Goal: Task Accomplishment & Management: Manage account settings

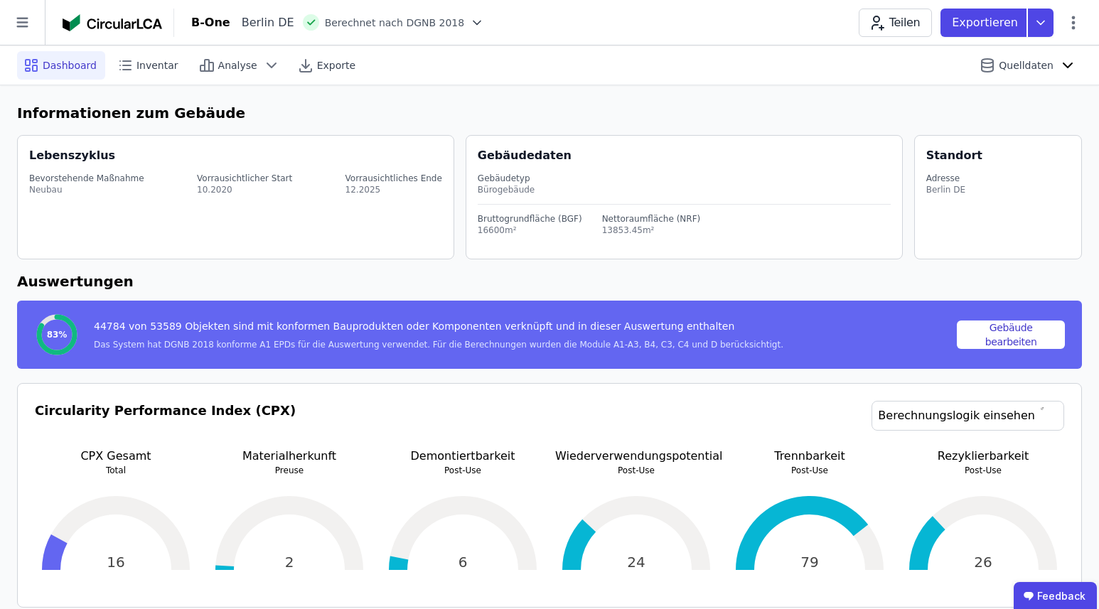
scroll to position [1059, 0]
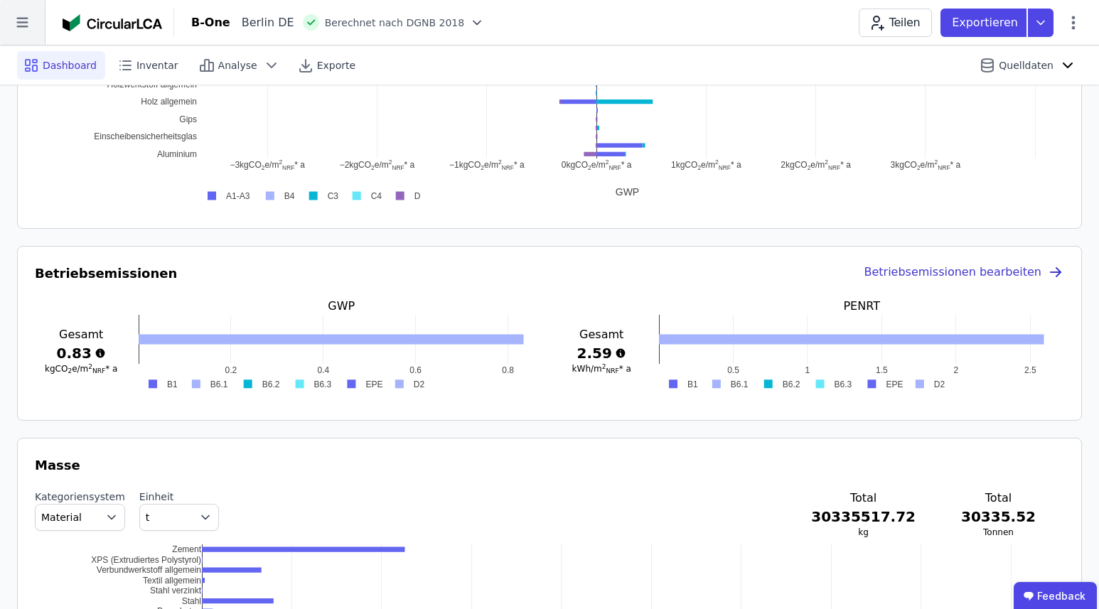
click at [18, 26] on icon at bounding box center [21, 23] width 11 height 10
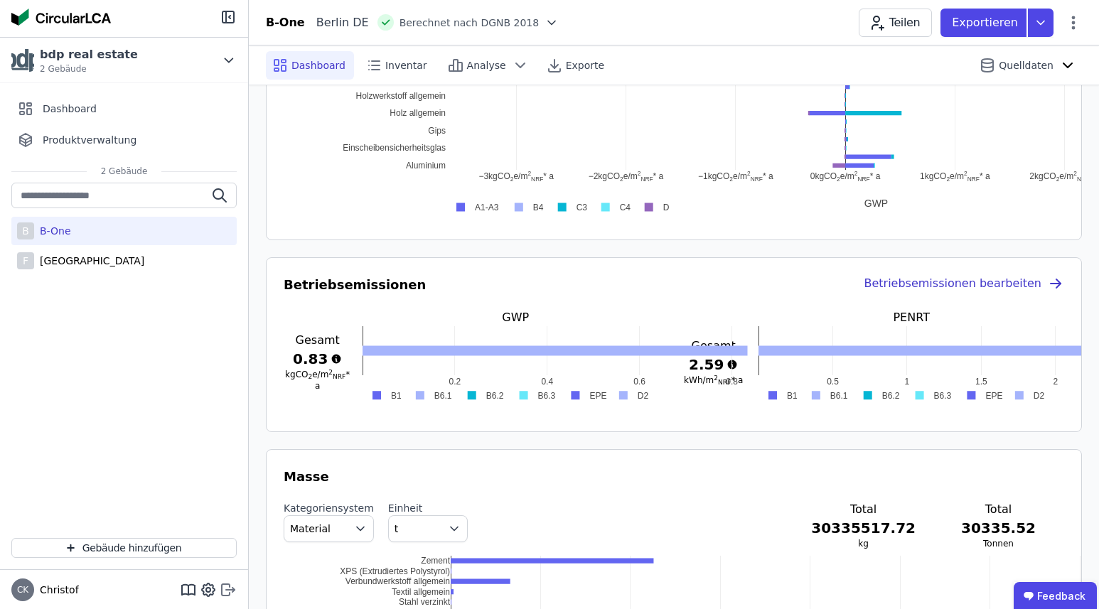
click at [230, 591] on icon at bounding box center [228, 589] width 17 height 17
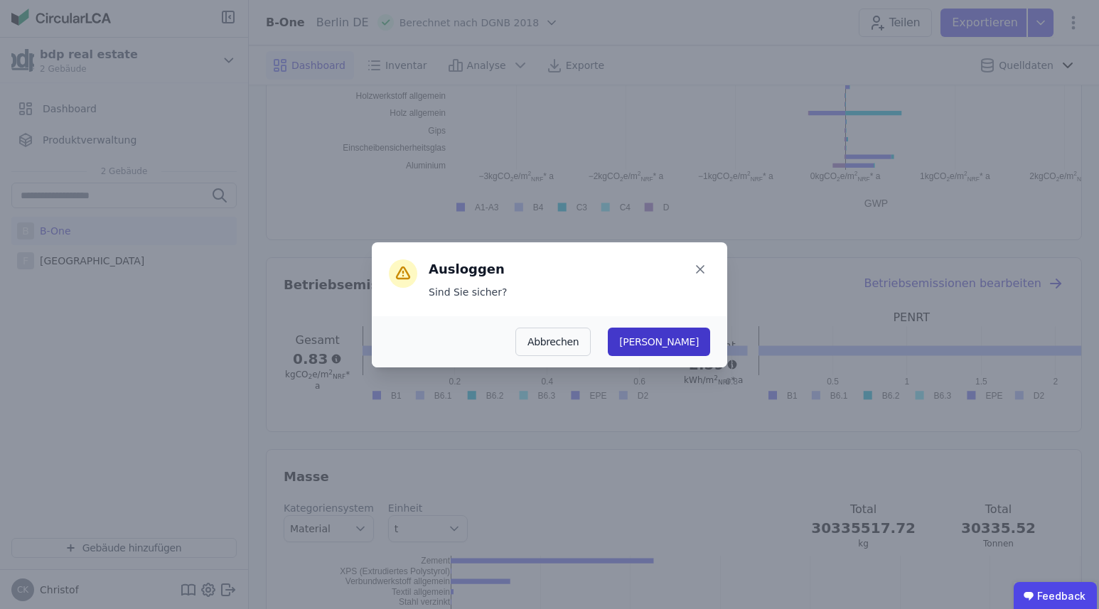
click at [699, 340] on button "[PERSON_NAME]" at bounding box center [659, 342] width 102 height 28
